Goal: Check status

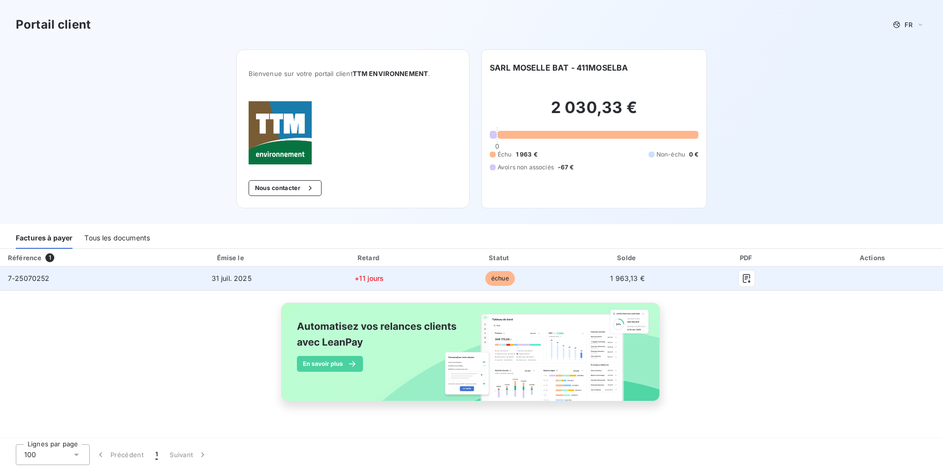
click at [283, 281] on td "31 juil. 2025" at bounding box center [231, 278] width 144 height 24
click at [746, 277] on icon "button" at bounding box center [747, 278] width 10 height 10
